Goal: Register for event/course

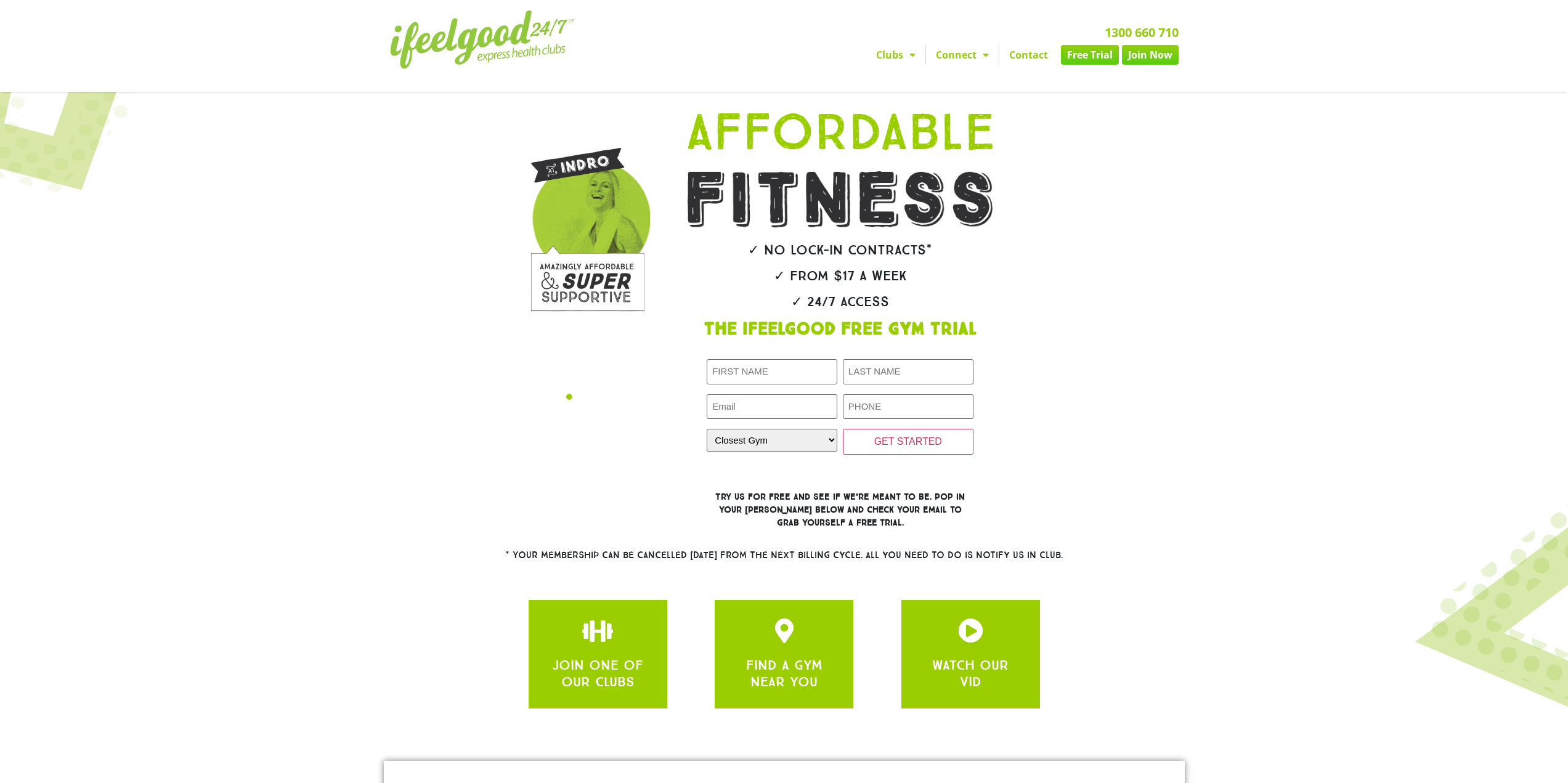
click at [929, 341] on div "✓ No lock-in contracts* ✓ From $17 a week ✓ 24/7 Access The IfeelGood Free Gym …" at bounding box center [840, 317] width 393 height 438
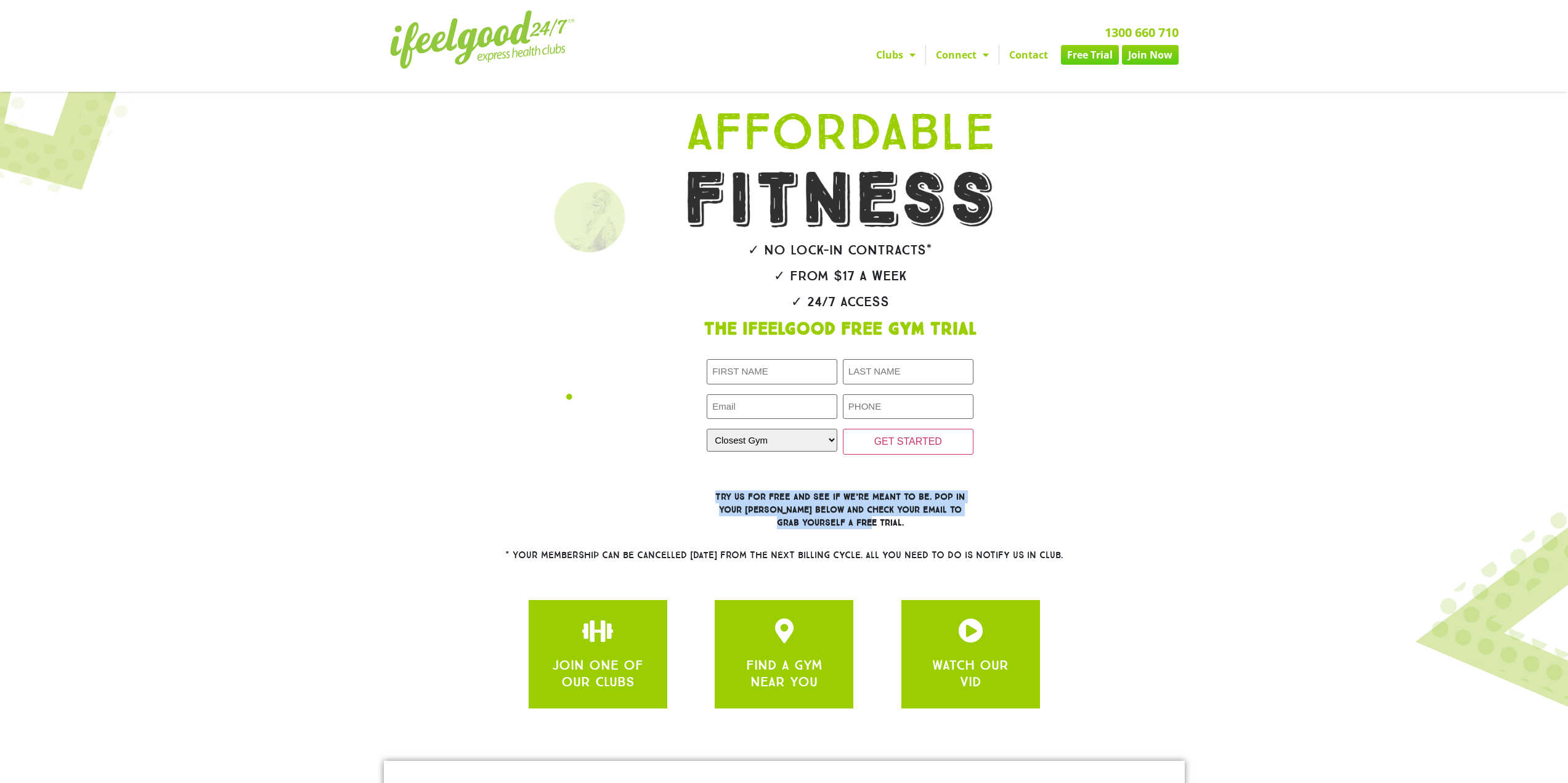
drag, startPoint x: 715, startPoint y: 499, endPoint x: 1051, endPoint y: 523, distance: 336.9
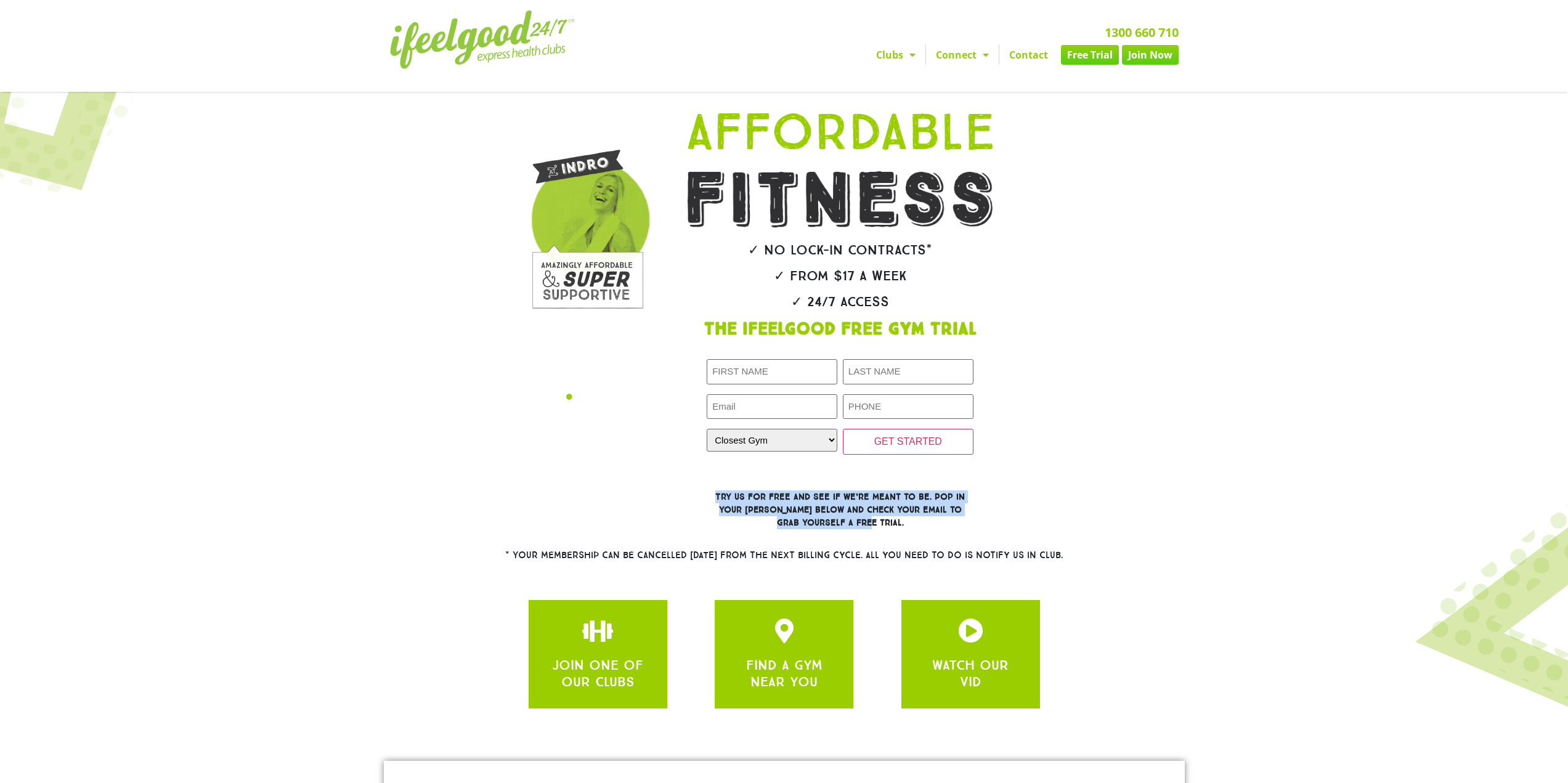
click at [1051, 523] on div "✓ No lock-in contracts* ✓ From $17 a week ✓ 24/7 Access The IfeelGood Free Gym …" at bounding box center [858, 317] width 393 height 438
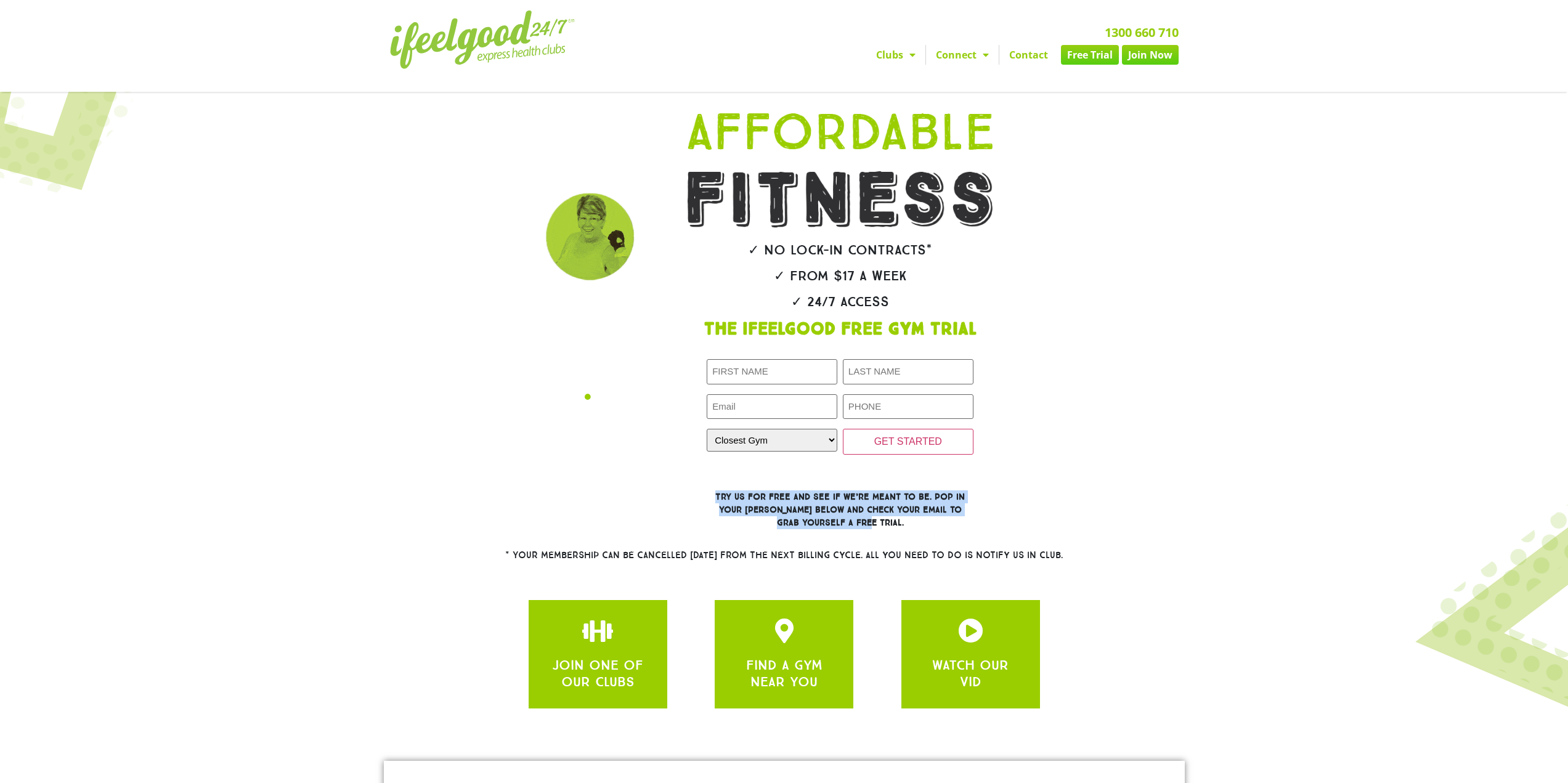
click at [1002, 507] on div "✓ No lock-in contracts* ✓ From $17 a week ✓ 24/7 Access The IfeelGood Free Gym …" at bounding box center [840, 317] width 393 height 438
click at [792, 448] on select "Closest Gym [GEOGRAPHIC_DATA] [GEOGRAPHIC_DATA] [GEOGRAPHIC_DATA] [GEOGRAPHIC_D…" at bounding box center [772, 439] width 131 height 22
select select "[GEOGRAPHIC_DATA]"
click at [707, 429] on select "Closest Gym [GEOGRAPHIC_DATA] [GEOGRAPHIC_DATA] [GEOGRAPHIC_DATA] [GEOGRAPHIC_D…" at bounding box center [772, 439] width 131 height 22
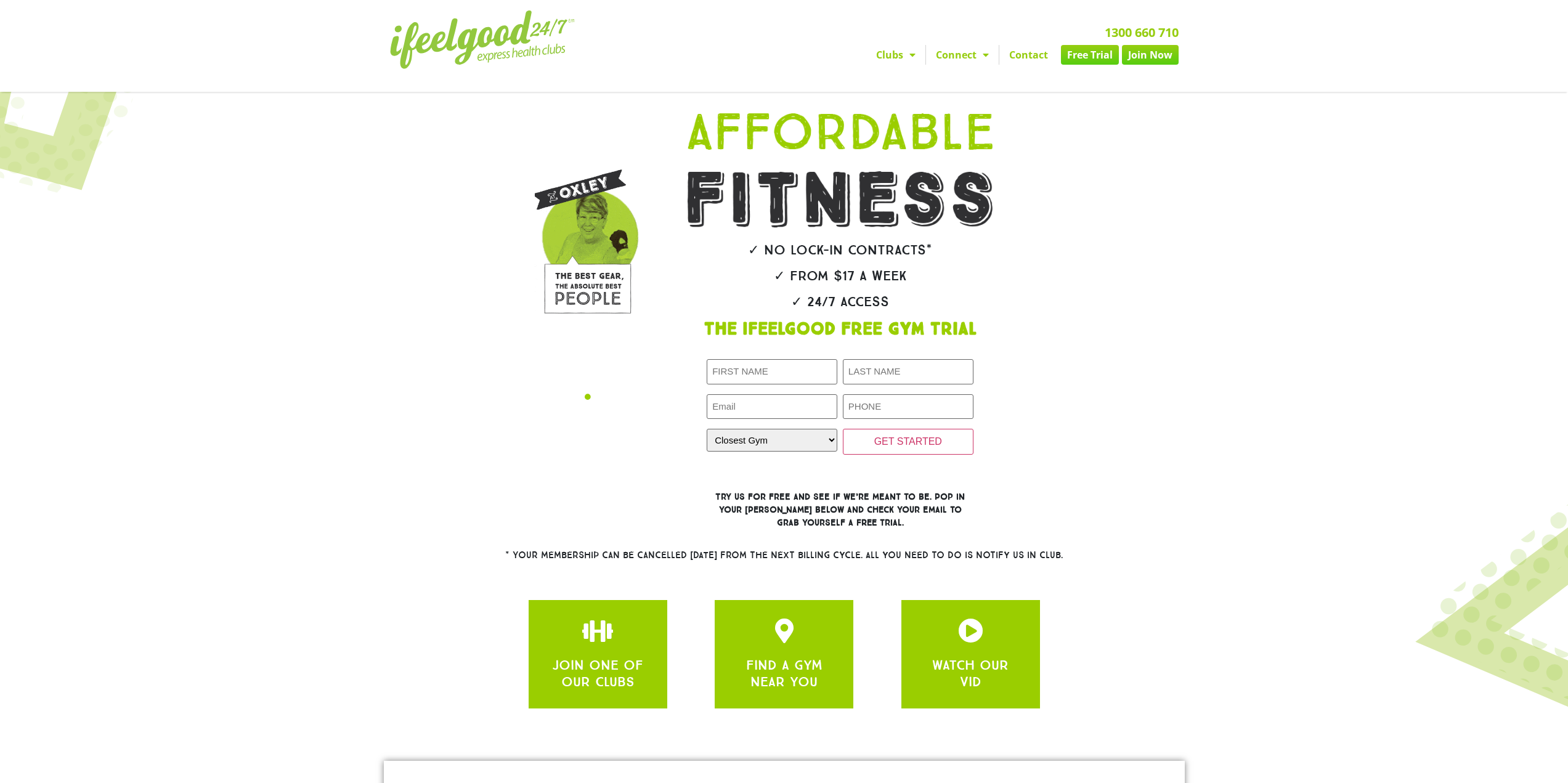
click at [787, 476] on div at bounding box center [840, 468] width 267 height 20
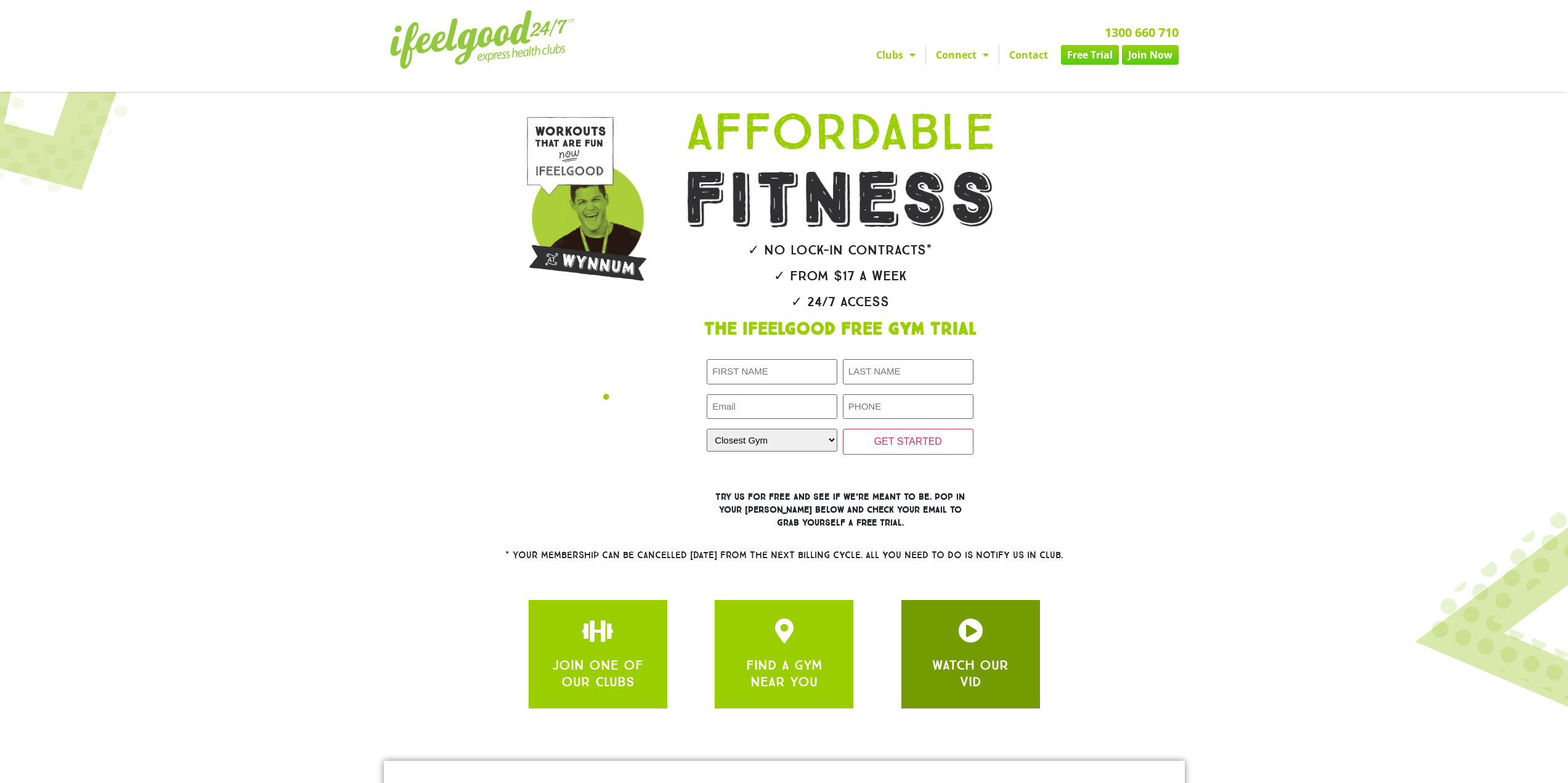
click at [966, 613] on div "WATCH OUR VID" at bounding box center [970, 654] width 139 height 108
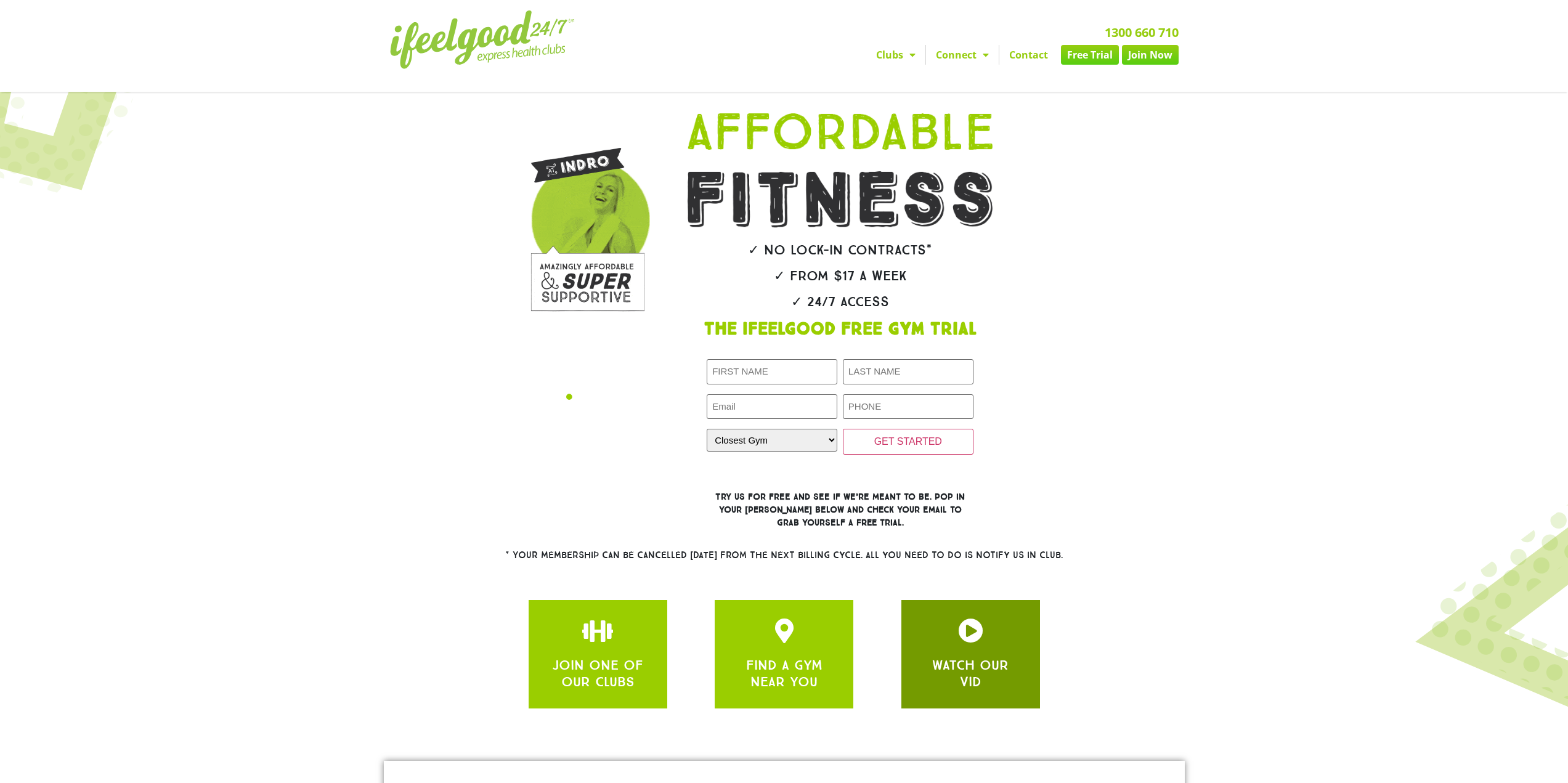
click at [958, 660] on link "WATCH OUR VID" at bounding box center [970, 673] width 76 height 32
